Goal: Obtain resource: Download file/media

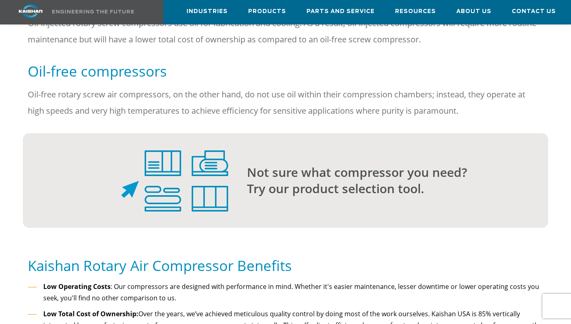
scroll to position [641, 0]
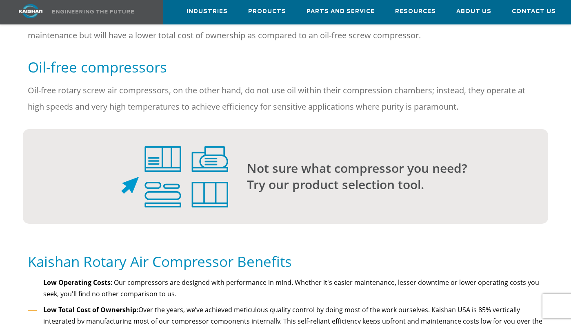
click at [92, 59] on h5 "Oil-free compressors" at bounding box center [285, 67] width 515 height 18
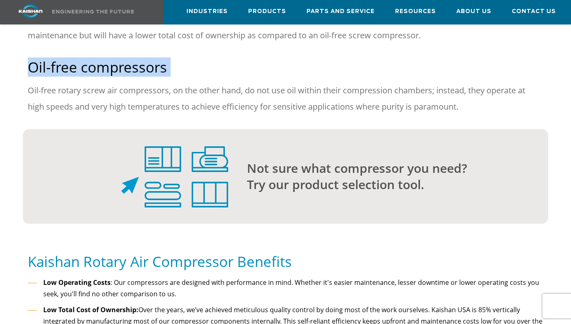
click at [92, 59] on h5 "Oil-free compressors" at bounding box center [285, 67] width 515 height 18
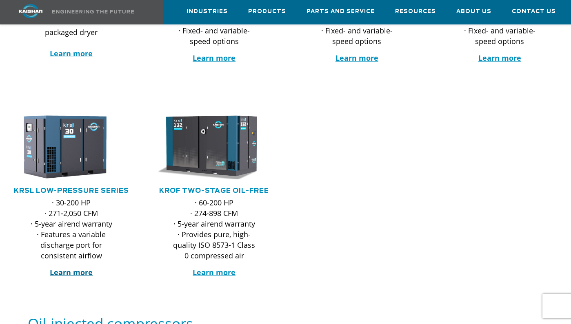
scroll to position [313, 0]
click at [63, 268] on strong "Learn more" at bounding box center [71, 273] width 43 height 10
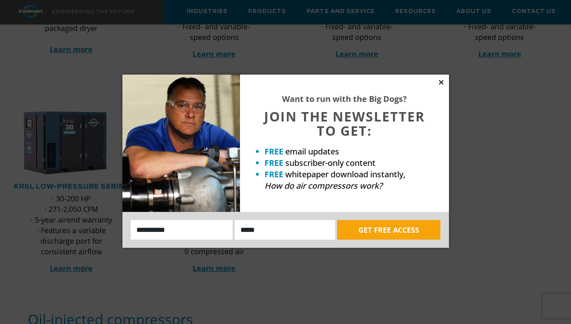
click at [442, 82] on icon at bounding box center [441, 82] width 4 height 4
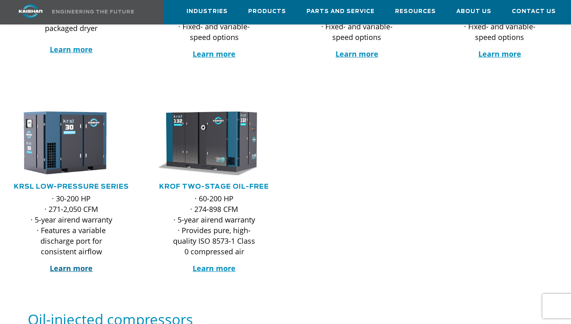
click at [73, 264] on strong "Learn more" at bounding box center [71, 269] width 43 height 10
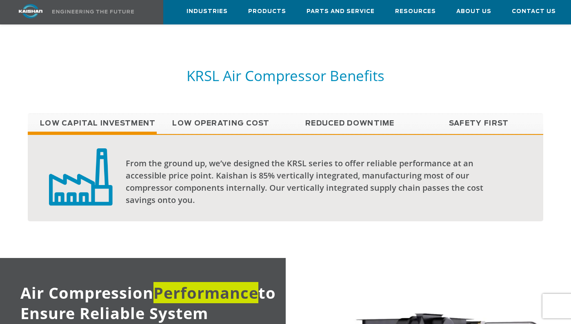
scroll to position [550, 0]
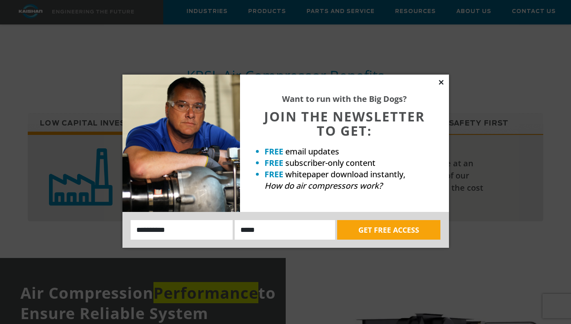
click at [444, 81] on icon at bounding box center [440, 82] width 7 height 7
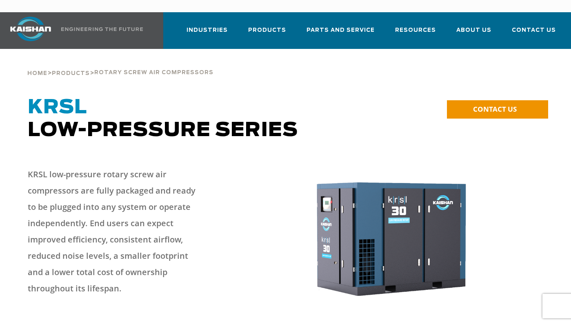
scroll to position [0, 0]
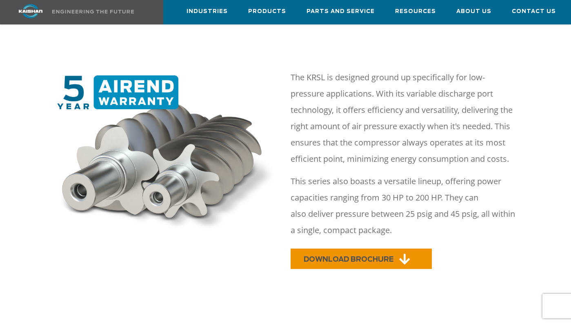
scroll to position [284, 0]
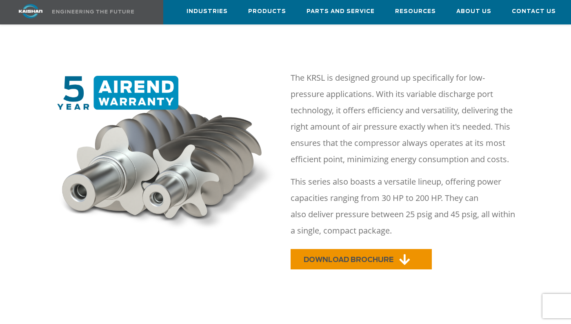
click at [358, 257] on span "DOWNLOAD BROCHURE" at bounding box center [349, 260] width 90 height 7
